Goal: Task Accomplishment & Management: Manage account settings

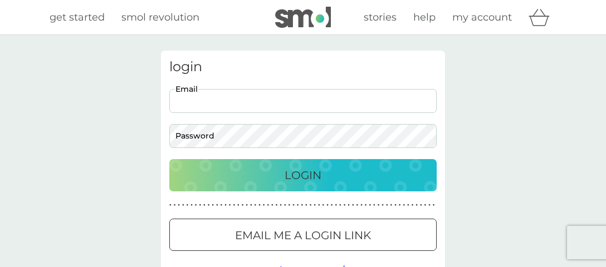
click at [379, 102] on input "Email" at bounding box center [302, 101] width 267 height 24
click at [401, 97] on input "Email" at bounding box center [302, 101] width 267 height 24
type input "mikeilaing@gmail.com"
click at [428, 136] on img at bounding box center [425, 135] width 9 height 9
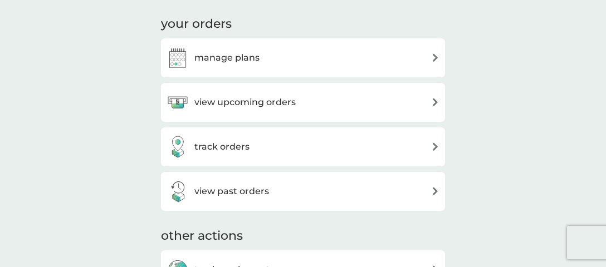
scroll to position [323, 0]
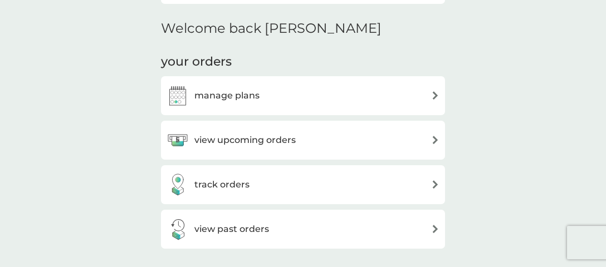
click at [430, 93] on div "manage plans" at bounding box center [302, 96] width 273 height 22
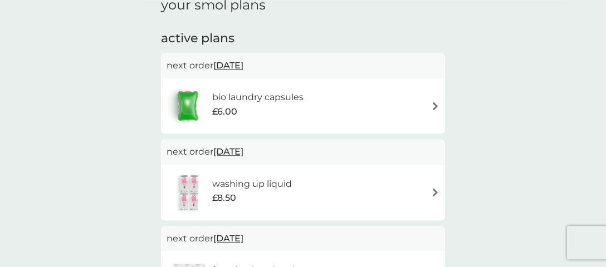
scroll to position [55, 0]
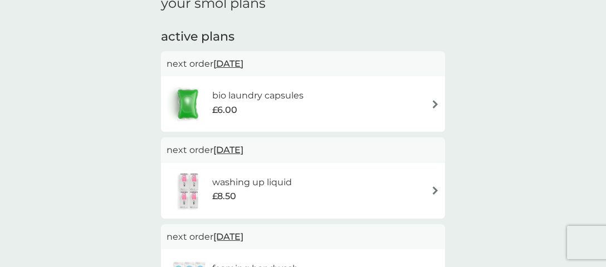
click at [440, 105] on div "bio laundry capsules £6.00" at bounding box center [303, 104] width 284 height 56
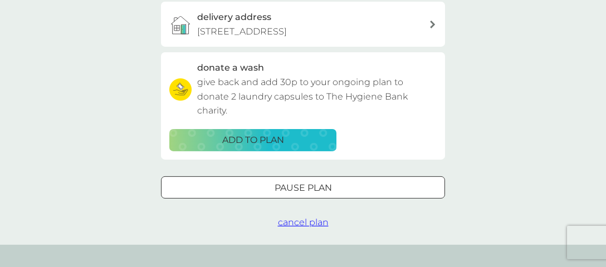
scroll to position [322, 0]
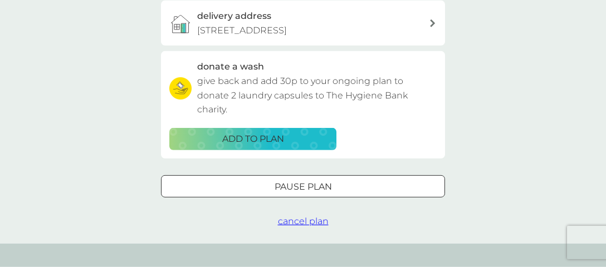
click at [312, 185] on div at bounding box center [303, 187] width 40 height 12
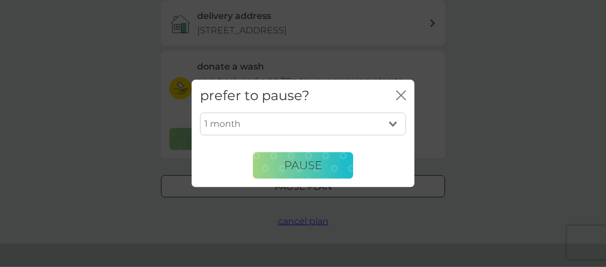
click at [200, 112] on select "1 month 2 months 3 months 4 months 5 months 6 months" at bounding box center [303, 123] width 206 height 23
select select "3"
click option "3 months" at bounding box center [0, 0] width 0 height 0
click at [320, 159] on span "Pause" at bounding box center [303, 165] width 38 height 13
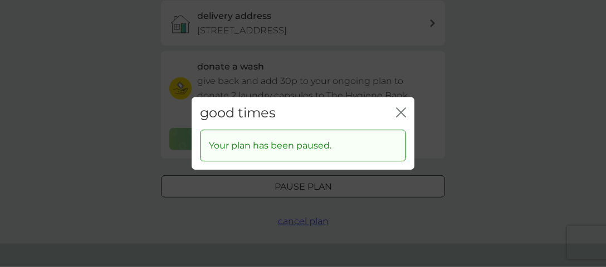
click at [399, 115] on icon "close" at bounding box center [398, 112] width 4 height 9
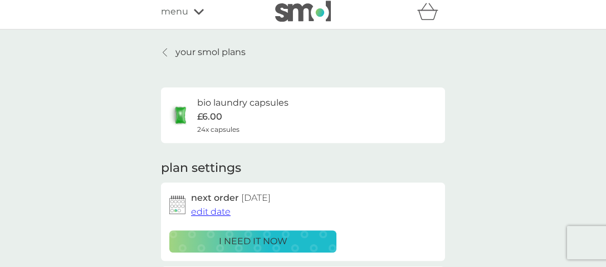
scroll to position [0, 0]
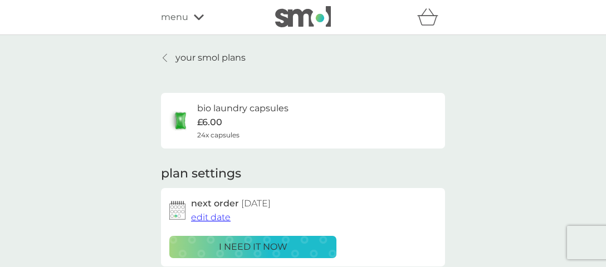
click at [166, 55] on icon at bounding box center [165, 57] width 4 height 9
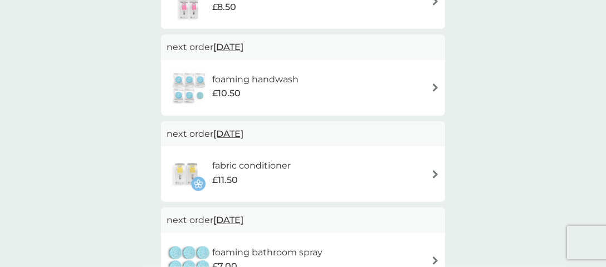
scroll to position [164, 0]
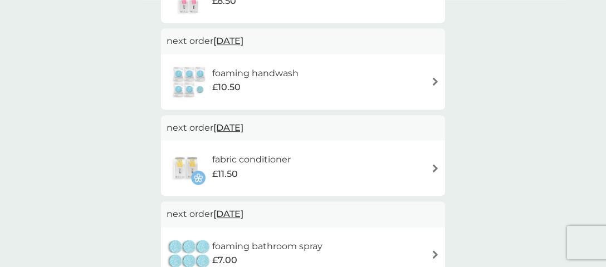
click at [436, 81] on img at bounding box center [435, 81] width 8 height 8
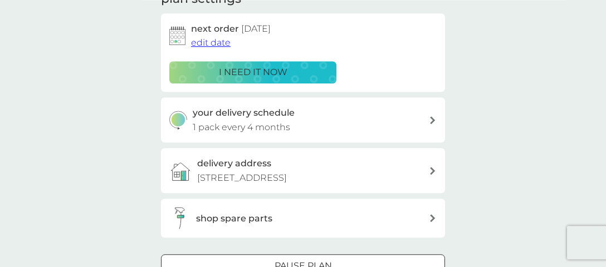
scroll to position [227, 0]
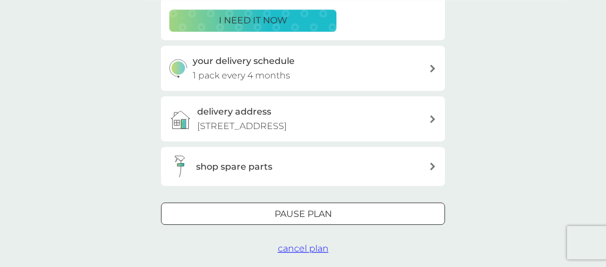
click at [386, 215] on div "Pause plan" at bounding box center [302, 214] width 283 height 14
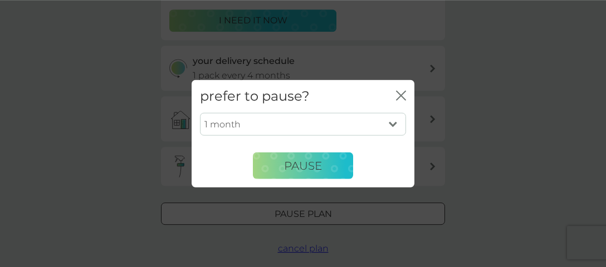
click at [200, 112] on select "1 month 2 months 3 months 4 months 5 months 6 months" at bounding box center [303, 123] width 206 height 23
select select "4"
click option "4 months" at bounding box center [0, 0] width 0 height 0
click at [340, 168] on button "Pause" at bounding box center [303, 166] width 100 height 27
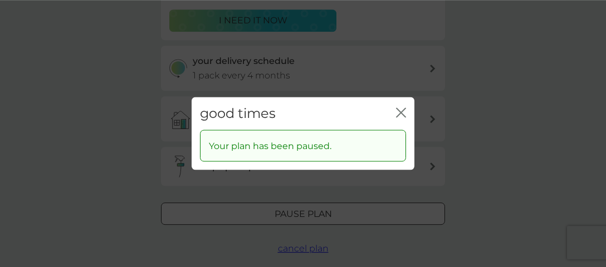
click at [404, 110] on icon "close" at bounding box center [401, 112] width 10 height 10
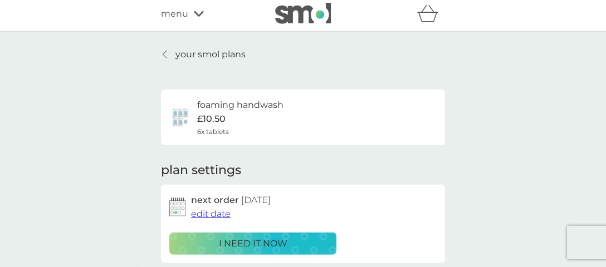
scroll to position [0, 0]
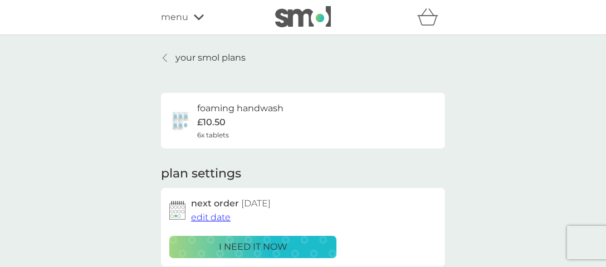
click at [167, 59] on icon at bounding box center [165, 57] width 4 height 9
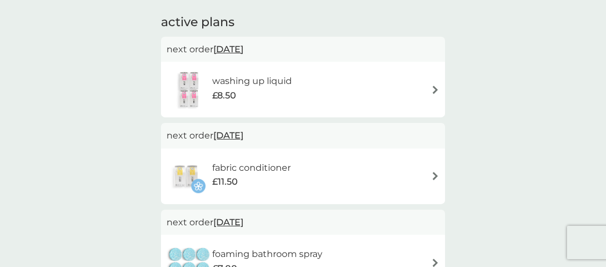
scroll to position [67, 0]
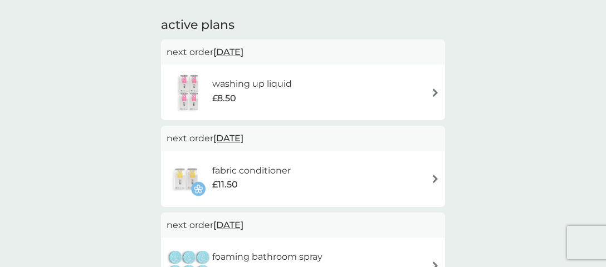
click at [431, 174] on div "fabric conditioner £11.50" at bounding box center [302, 179] width 273 height 39
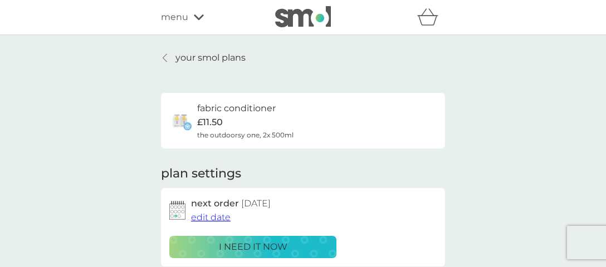
click at [168, 57] on div at bounding box center [165, 57] width 8 height 9
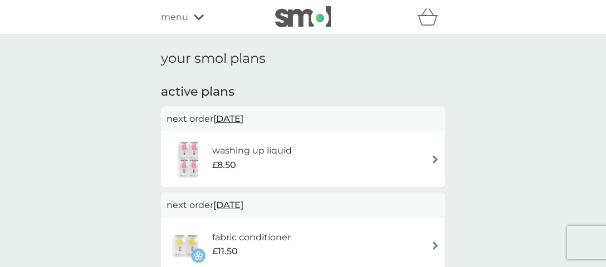
click at [435, 160] on img at bounding box center [435, 159] width 8 height 8
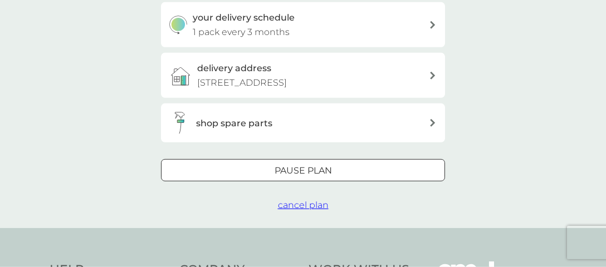
scroll to position [262, 0]
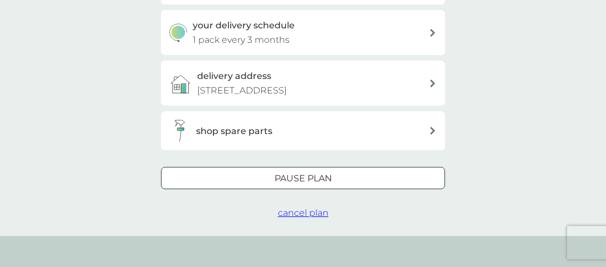
click at [396, 176] on div "Pause plan" at bounding box center [302, 178] width 283 height 14
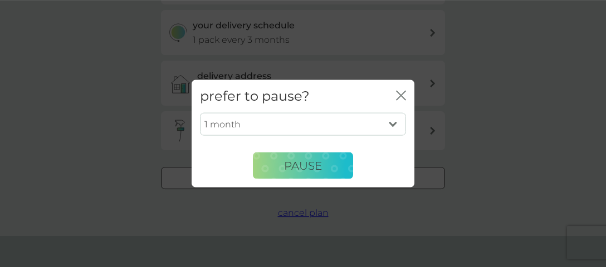
click at [200, 112] on select "1 month 2 months 3 months 4 months 5 months 6 months" at bounding box center [303, 123] width 206 height 23
select select "2"
click option "2 months" at bounding box center [0, 0] width 0 height 0
click at [326, 160] on button "Pause" at bounding box center [303, 166] width 100 height 27
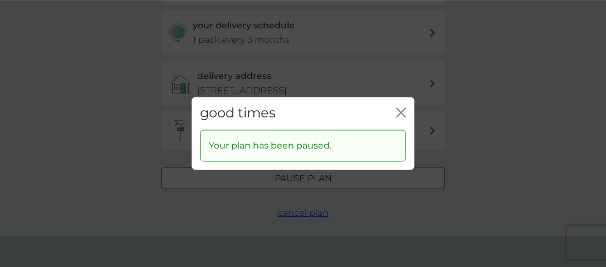
click at [399, 115] on icon "close" at bounding box center [398, 112] width 4 height 9
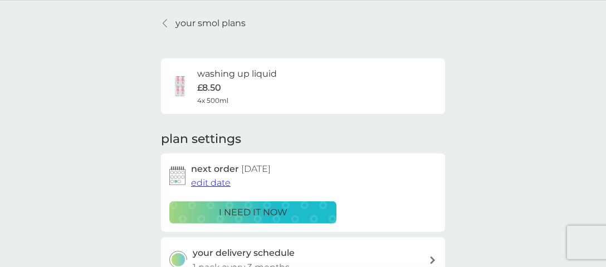
scroll to position [0, 0]
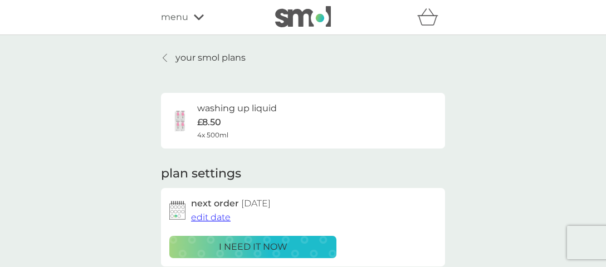
click at [168, 54] on div at bounding box center [165, 57] width 8 height 9
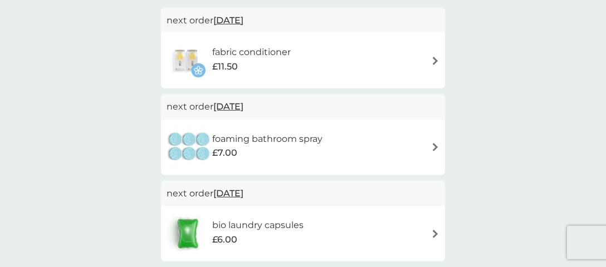
scroll to position [87, 0]
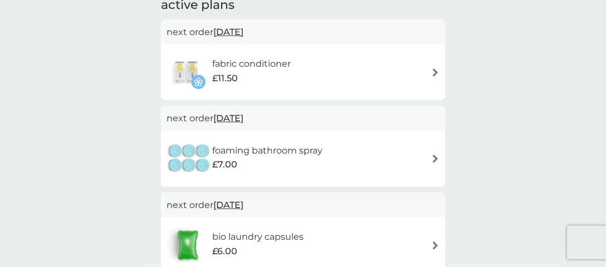
click at [435, 158] on img at bounding box center [435, 159] width 8 height 8
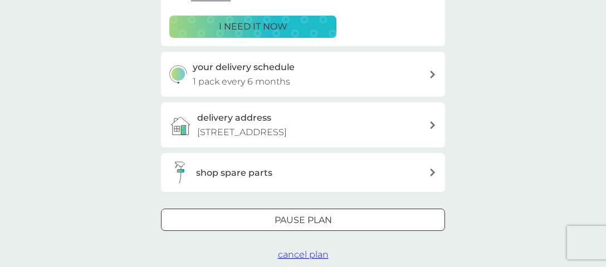
scroll to position [240, 0]
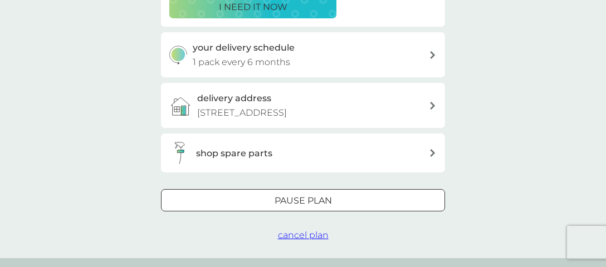
click at [384, 202] on div "Pause plan" at bounding box center [302, 201] width 283 height 14
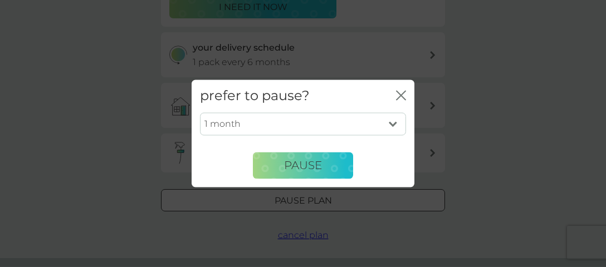
select select "4"
click option "4 months" at bounding box center [0, 0] width 0 height 0
click at [318, 173] on button "Pause" at bounding box center [303, 166] width 100 height 27
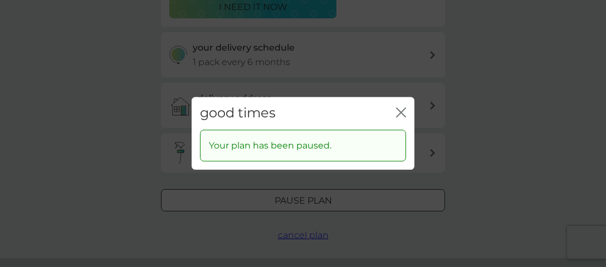
click at [401, 115] on icon "close" at bounding box center [401, 112] width 10 height 10
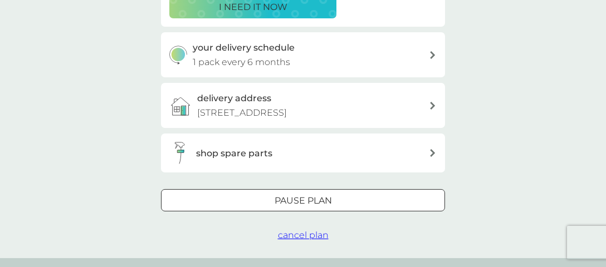
drag, startPoint x: 598, startPoint y: 122, endPoint x: 605, endPoint y: 69, distance: 53.3
click at [605, 69] on html "refer a friend & you BOTH save smol impact smol shop your smol plans your upcom…" at bounding box center [303, 141] width 606 height 763
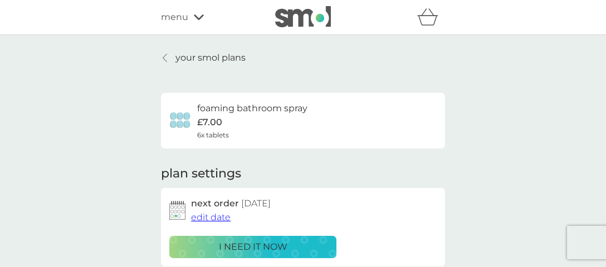
click at [164, 57] on icon at bounding box center [165, 57] width 4 height 9
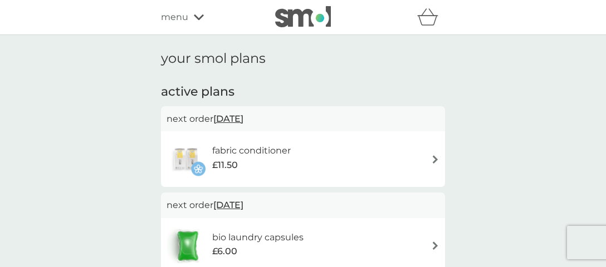
click at [191, 17] on div "menu" at bounding box center [208, 17] width 95 height 14
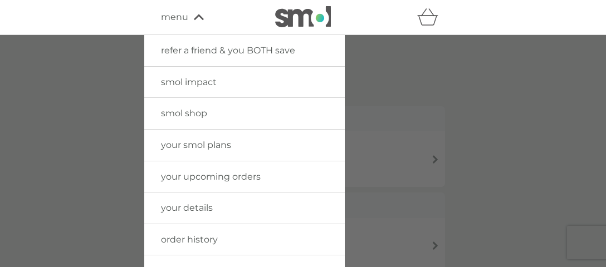
click at [45, 45] on div at bounding box center [303, 168] width 606 height 267
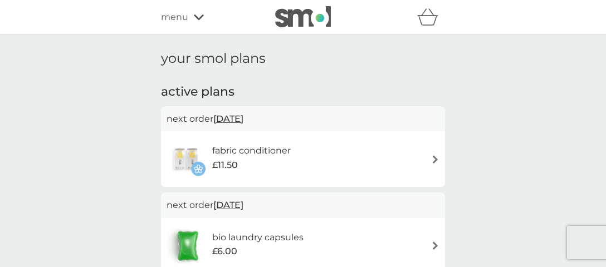
click at [299, 17] on img at bounding box center [303, 16] width 56 height 21
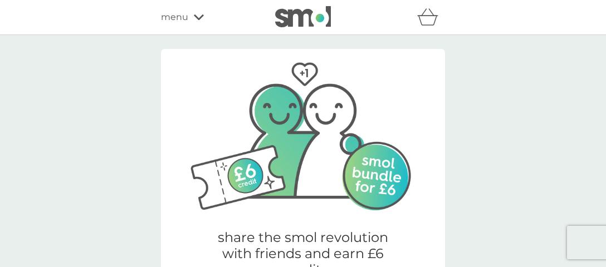
click at [167, 21] on span "menu" at bounding box center [174, 17] width 27 height 14
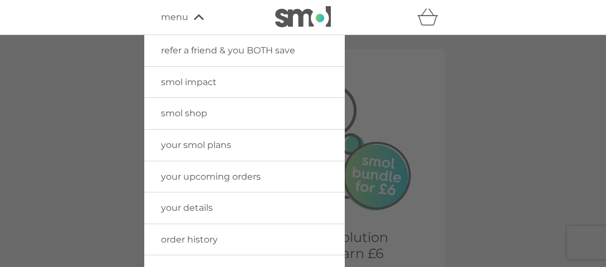
click at [167, 21] on span "menu" at bounding box center [174, 17] width 27 height 14
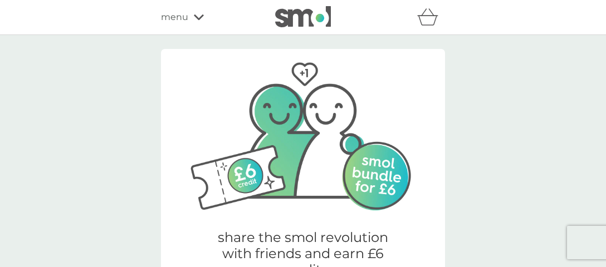
click at [167, 21] on span "menu" at bounding box center [174, 17] width 27 height 14
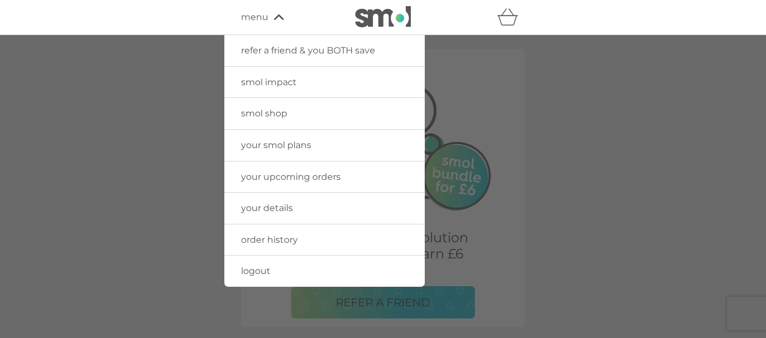
click at [261, 267] on span "logout" at bounding box center [256, 271] width 30 height 11
